Goal: Check status

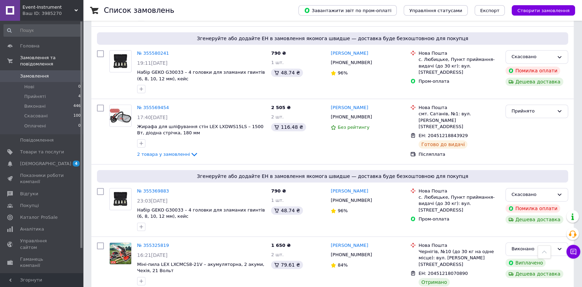
scroll to position [769, 0]
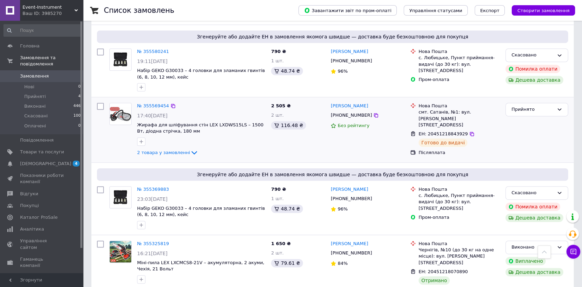
click at [257, 148] on div "2 товара у замовленні" at bounding box center [201, 152] width 128 height 8
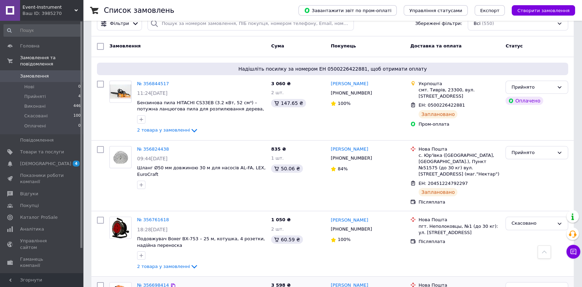
scroll to position [0, 0]
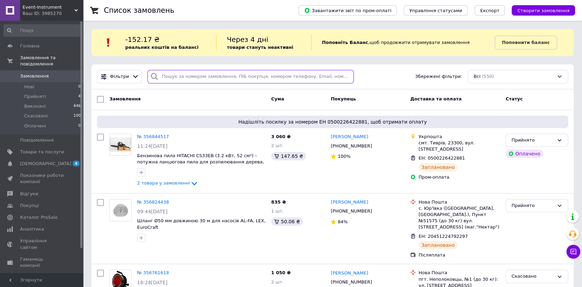
click at [178, 77] on input "search" at bounding box center [250, 76] width 206 height 13
paste input "380681371456"
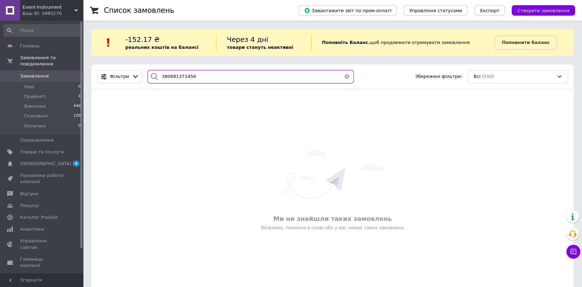
type input "380681371456"
click at [344, 75] on button "button" at bounding box center [347, 76] width 14 height 13
